Goal: Task Accomplishment & Management: Complete application form

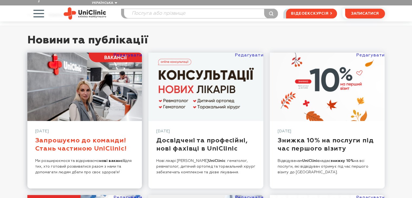
click at [101, 137] on link "Запрошуємо до команди! Стань частиною UniClinic!" at bounding box center [80, 144] width 91 height 15
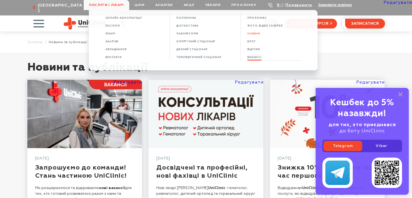
click at [258, 59] on span "ВАКАНСІЇ" at bounding box center [254, 57] width 14 height 3
click at [254, 59] on span "ВАКАНСІЇ" at bounding box center [254, 57] width 14 height 3
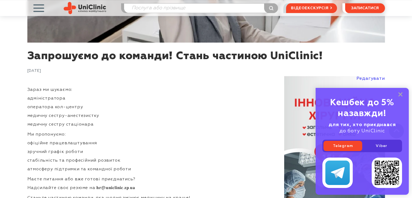
scroll to position [162, 0]
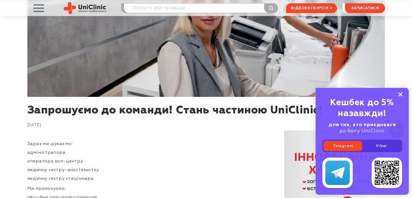
click at [400, 94] on rect at bounding box center [400, 94] width 4 height 4
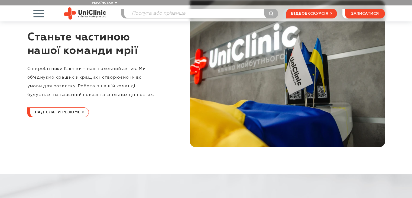
scroll to position [27, 0]
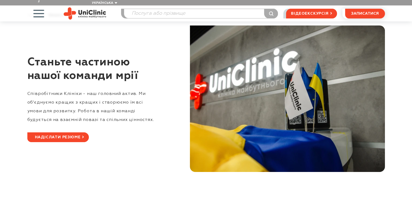
click at [76, 134] on span "Надіслати резюме" at bounding box center [58, 136] width 46 height 9
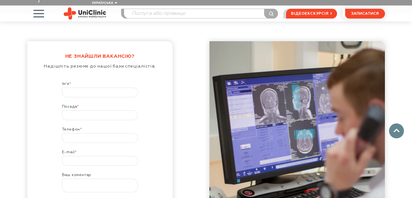
scroll to position [426, 0]
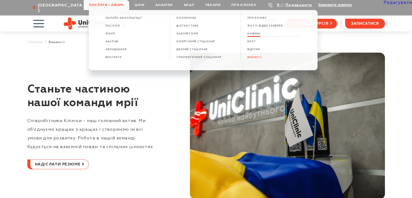
click at [256, 35] on span "НОВИНИ" at bounding box center [253, 33] width 13 height 3
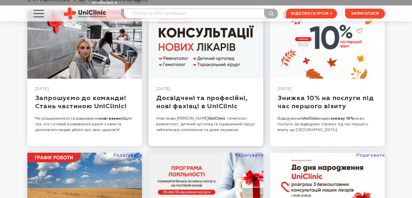
scroll to position [81, 0]
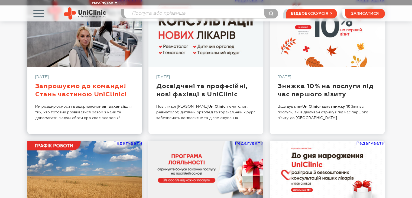
click at [98, 88] on link "Запрошуємо до команди! Стань частиною UniClinic!" at bounding box center [80, 90] width 91 height 15
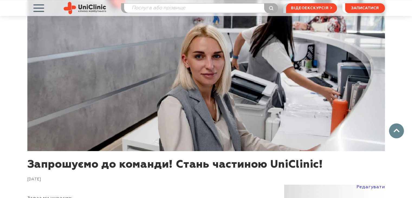
scroll to position [189, 0]
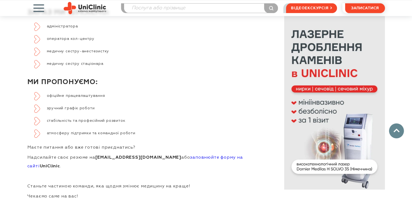
scroll to position [327, 0]
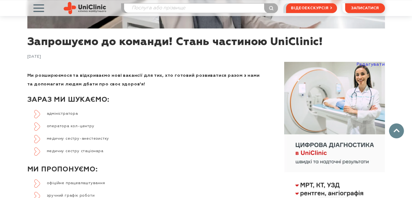
scroll to position [244, 0]
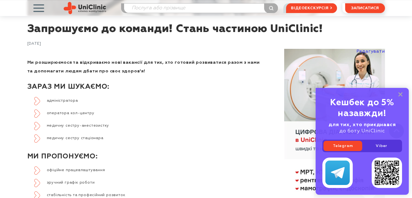
drag, startPoint x: 399, startPoint y: 94, endPoint x: 337, endPoint y: 99, distance: 62.4
click at [399, 95] on rect at bounding box center [400, 94] width 4 height 4
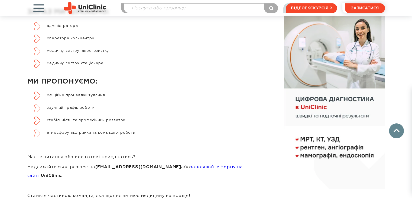
scroll to position [352, 0]
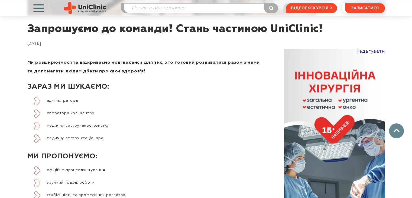
scroll to position [352, 0]
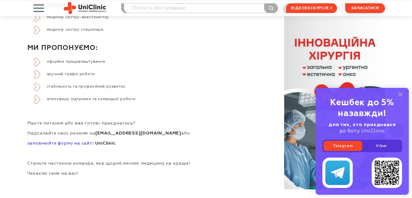
click at [70, 144] on link "заповнюйте форму на сайті" at bounding box center [60, 143] width 67 height 4
click at [135, 142] on p "заповнюйте форму на сайті UniClinic ." at bounding box center [144, 143] width 235 height 9
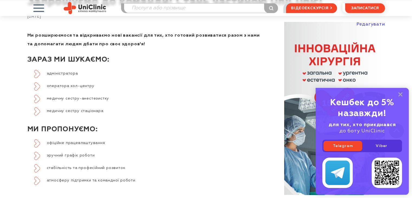
scroll to position [379, 0]
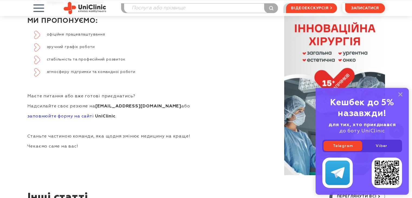
drag, startPoint x: 400, startPoint y: 94, endPoint x: 367, endPoint y: 102, distance: 33.7
click at [400, 94] on rect at bounding box center [400, 94] width 4 height 4
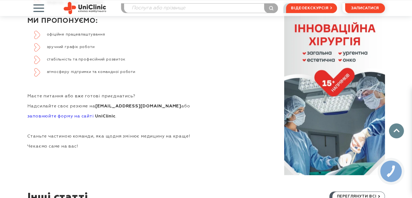
click at [234, 133] on p "Станьте частиною команди, яка щодня змінює медицину на краще!" at bounding box center [144, 136] width 235 height 9
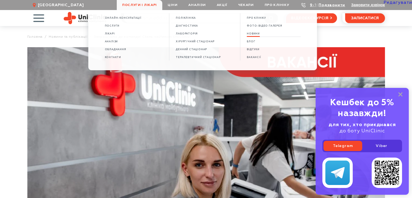
click at [258, 34] on span "НОВИНИ" at bounding box center [253, 33] width 13 height 3
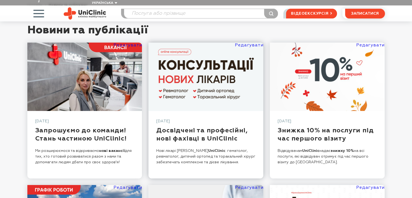
scroll to position [81, 0]
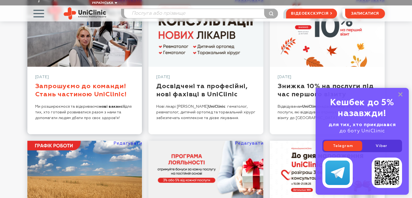
click at [86, 84] on link "Запрошуємо до команди! Стань частиною UniClinic!" at bounding box center [80, 90] width 91 height 15
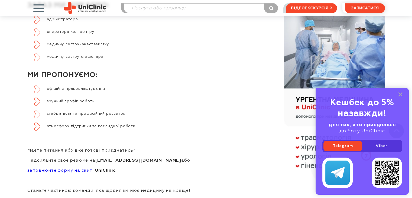
scroll to position [406, 0]
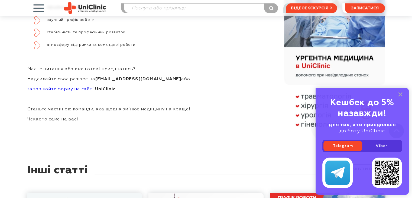
drag, startPoint x: 399, startPoint y: 93, endPoint x: 405, endPoint y: 100, distance: 9.0
click at [399, 93] on rect at bounding box center [400, 94] width 4 height 4
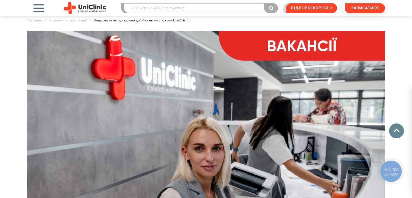
scroll to position [0, 0]
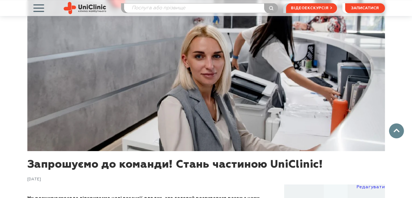
scroll to position [216, 0]
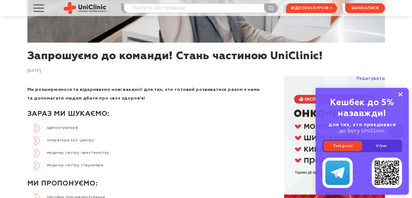
click at [399, 95] on icon at bounding box center [400, 94] width 4 height 5
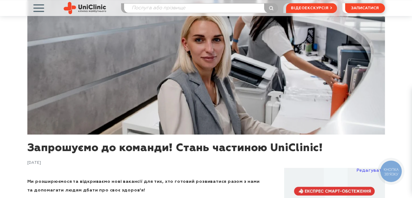
scroll to position [108, 0]
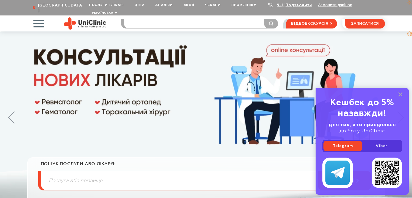
click at [212, 19] on input "search" at bounding box center [201, 23] width 154 height 9
type input "масл"
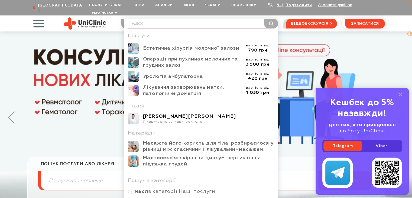
click at [179, 113] on div "Маслєнніков Володимир Володимирович" at bounding box center [208, 116] width 131 height 6
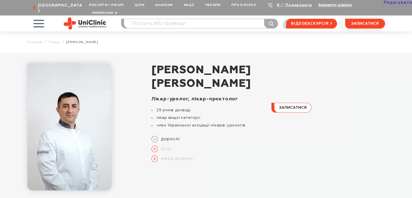
click at [392, 3] on link "Редагувати" at bounding box center [397, 3] width 28 height 4
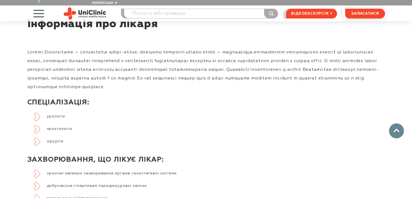
scroll to position [298, 0]
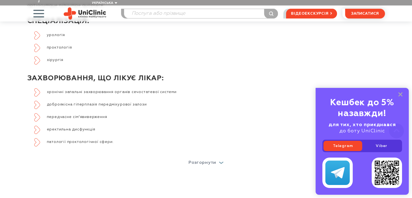
click at [213, 160] on p "Розгорнути" at bounding box center [202, 162] width 28 height 4
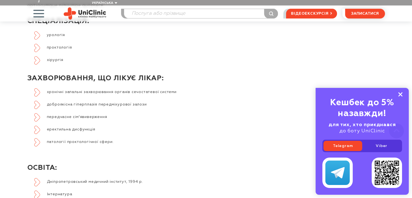
click at [399, 96] on rect at bounding box center [400, 94] width 4 height 4
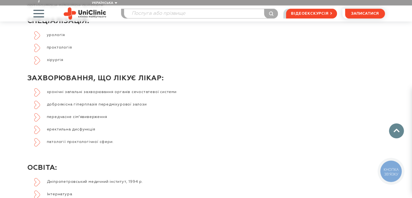
click at [119, 138] on li "патології проктологічної сфери." at bounding box center [209, 145] width 350 height 15
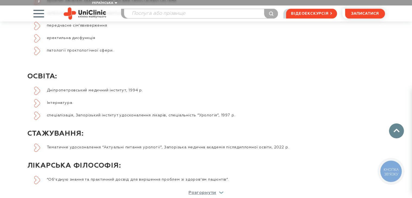
scroll to position [352, 0]
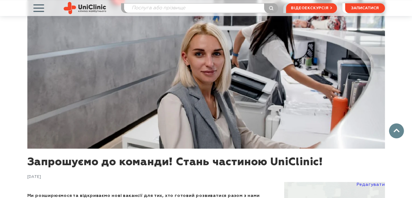
scroll to position [246, 0]
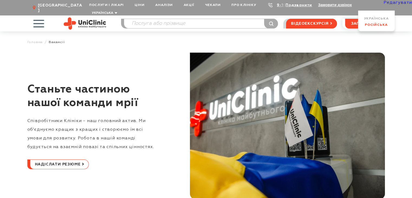
click at [376, 25] on link "Російська" at bounding box center [376, 25] width 23 height 4
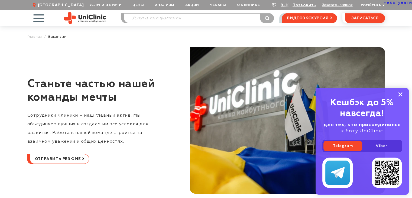
click at [401, 93] on icon at bounding box center [400, 94] width 4 height 5
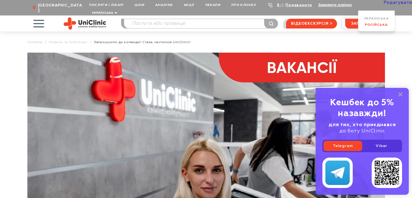
click at [366, 24] on link "Російська" at bounding box center [376, 25] width 23 height 4
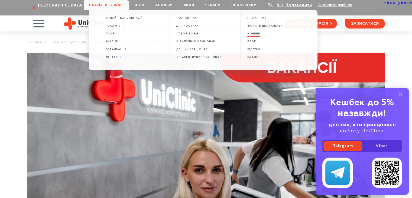
click at [258, 34] on span "НОВИНИ" at bounding box center [253, 33] width 13 height 3
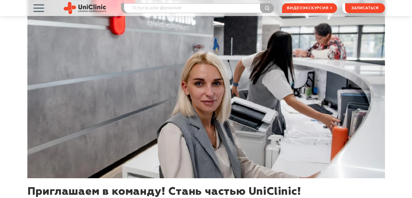
scroll to position [162, 0]
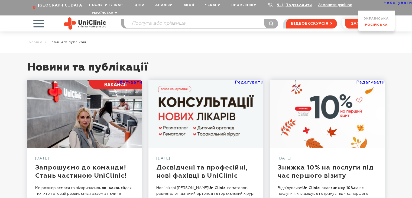
click at [373, 23] on link "Російська" at bounding box center [376, 25] width 23 height 4
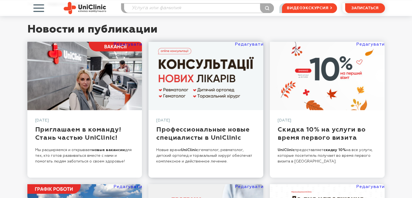
scroll to position [54, 0]
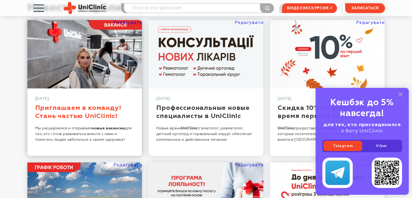
click at [77, 110] on link "Приглашаем в команду! Стань частью UniClinic!" at bounding box center [78, 111] width 86 height 15
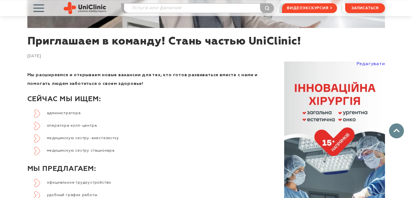
scroll to position [244, 0]
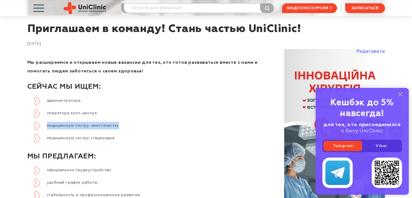
drag, startPoint x: 121, startPoint y: 126, endPoint x: 56, endPoint y: 125, distance: 64.7
click at [33, 125] on ul "администратора оператора колл-центра медицинскую сестру-анестезистку медицинску…" at bounding box center [144, 122] width 235 height 50
copy li "медицинскую сестру-анестезистку"
drag, startPoint x: 198, startPoint y: 115, endPoint x: 203, endPoint y: 113, distance: 5.5
click at [198, 115] on li "оператора колл-центра" at bounding box center [148, 113] width 229 height 8
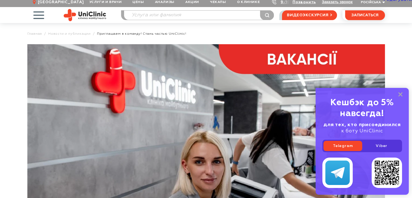
scroll to position [0, 0]
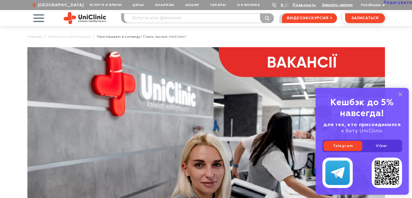
click at [394, 1] on link "Редагувати" at bounding box center [397, 3] width 28 height 4
click at [397, 2] on link "Редагувати" at bounding box center [397, 3] width 28 height 4
click at [374, 18] on link "Українська" at bounding box center [377, 19] width 25 height 4
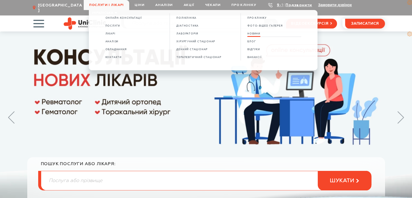
click at [260, 34] on span "НОВИНИ" at bounding box center [253, 33] width 13 height 3
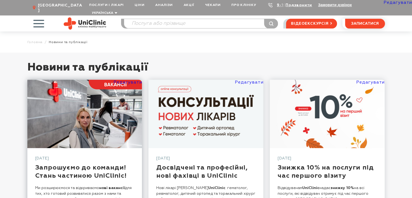
scroll to position [27, 0]
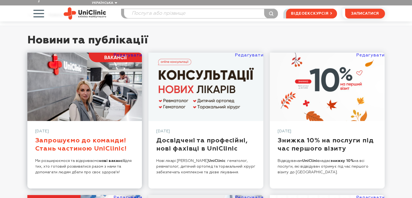
click at [78, 137] on link "Запрошуємо до команди! Стань частиною UniClinic!" at bounding box center [80, 144] width 91 height 15
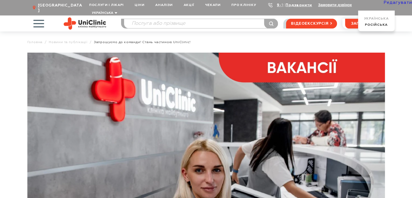
click at [395, 2] on link "Редагувати" at bounding box center [397, 3] width 28 height 4
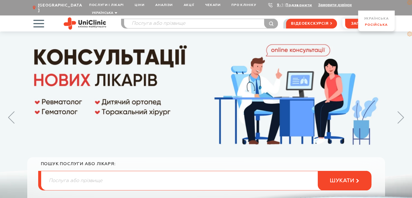
click at [369, 25] on link "Російська" at bounding box center [376, 25] width 23 height 4
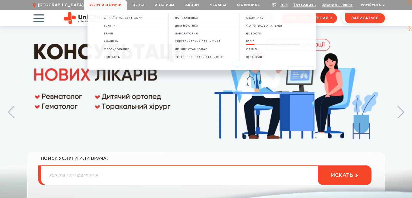
click at [254, 42] on span "БЛОГ" at bounding box center [250, 41] width 8 height 3
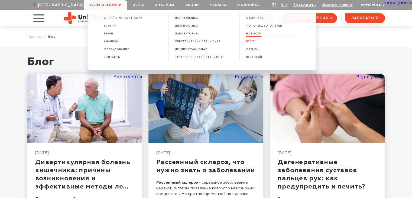
click at [258, 35] on span "НОВОСТИ" at bounding box center [254, 33] width 16 height 3
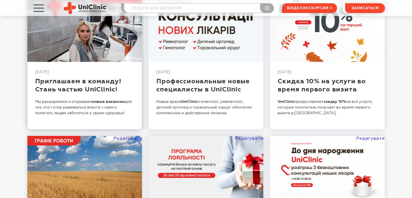
scroll to position [81, 0]
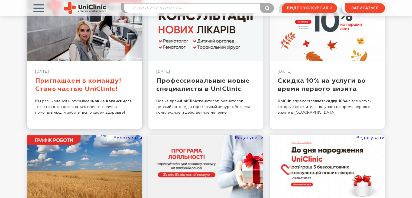
click at [96, 83] on link "Приглашаем в команду! Стань частью UniClinic!" at bounding box center [78, 84] width 86 height 15
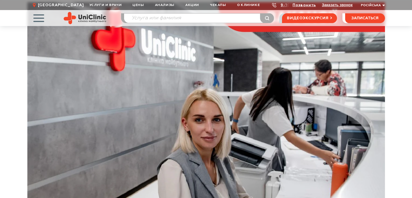
scroll to position [81, 0]
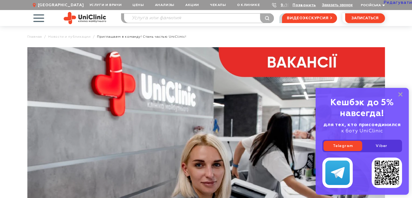
click at [393, 1] on link "Редагувати" at bounding box center [397, 3] width 28 height 4
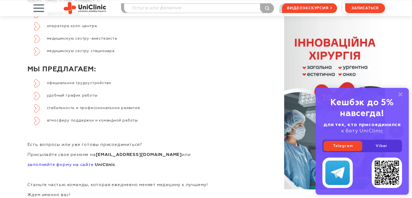
scroll to position [352, 0]
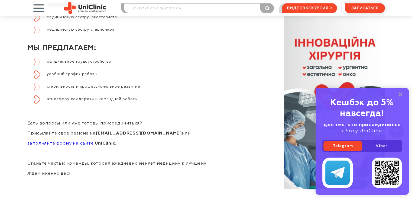
click at [70, 143] on link "заполняйте форму на сайте" at bounding box center [60, 143] width 66 height 4
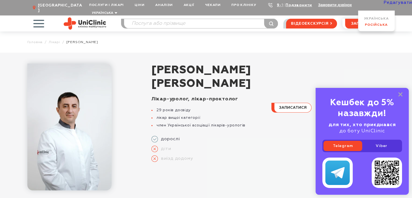
click at [366, 24] on link "Російська" at bounding box center [376, 25] width 23 height 4
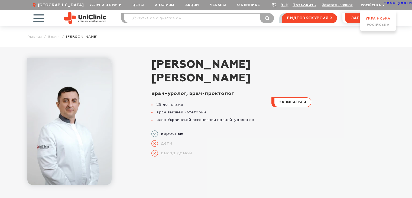
click at [369, 17] on link "Українська" at bounding box center [377, 19] width 25 height 4
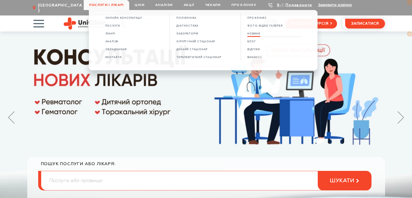
click at [259, 34] on span "НОВИНИ" at bounding box center [253, 33] width 13 height 3
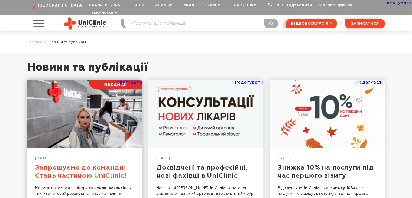
click at [86, 164] on link "Запрошуємо до команди! Стань частиною UniClinic!" at bounding box center [80, 171] width 91 height 15
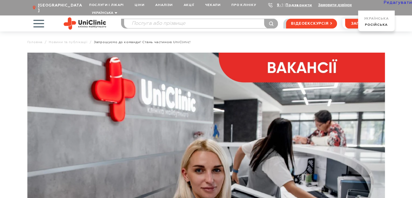
click at [389, 2] on link "Редагувати" at bounding box center [397, 3] width 28 height 4
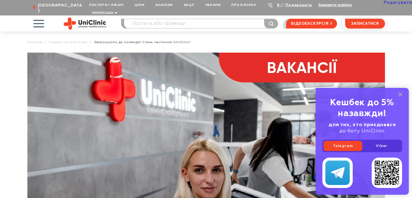
click at [384, 4] on link "Редагувати" at bounding box center [397, 3] width 28 height 4
drag, startPoint x: 401, startPoint y: 93, endPoint x: 347, endPoint y: 94, distance: 53.9
click at [401, 93] on rect at bounding box center [400, 94] width 4 height 4
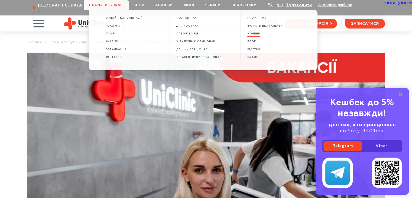
click at [253, 35] on span "НОВИНИ" at bounding box center [253, 33] width 13 height 3
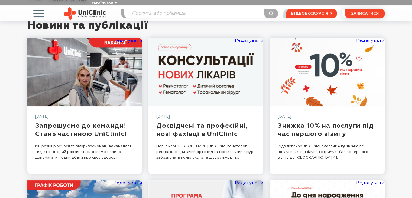
scroll to position [27, 0]
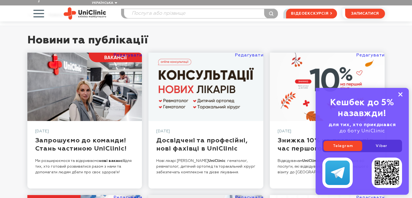
click at [399, 94] on icon at bounding box center [400, 94] width 4 height 5
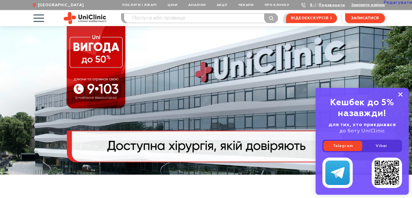
click at [400, 93] on icon at bounding box center [400, 94] width 4 height 5
